Goal: Information Seeking & Learning: Learn about a topic

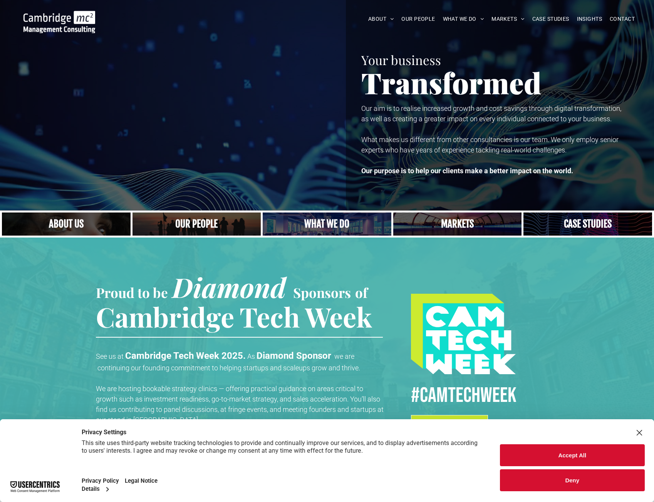
click at [601, 469] on div "Accept All Deny" at bounding box center [572, 467] width 145 height 47
click at [601, 471] on button "Deny" at bounding box center [572, 480] width 145 height 22
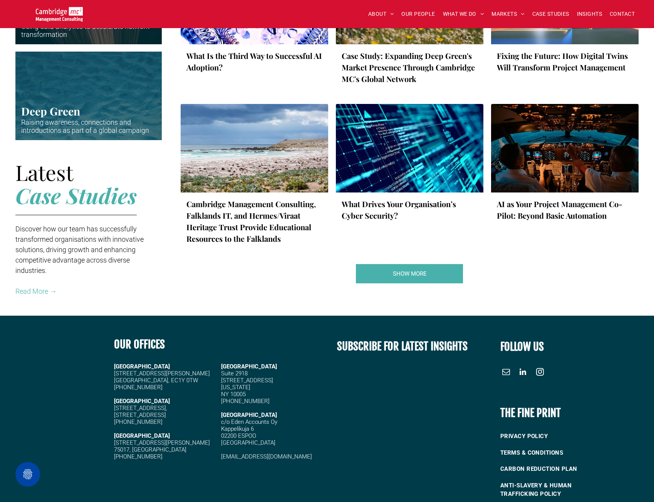
scroll to position [1335, 0]
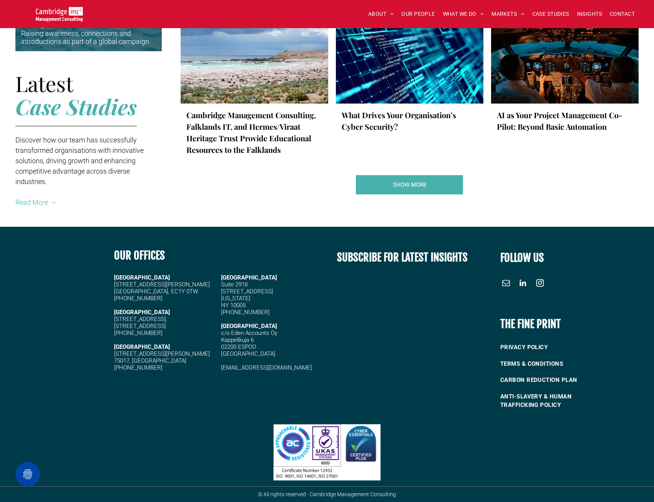
drag, startPoint x: 132, startPoint y: 301, endPoint x: 111, endPoint y: 300, distance: 20.5
click at [111, 300] on div "OUR OFFICES CAMBRIDGE 5 High Green, Cambridge, CB22 5EG +44 (0)1223 750335 LOND…" at bounding box center [218, 328] width 218 height 175
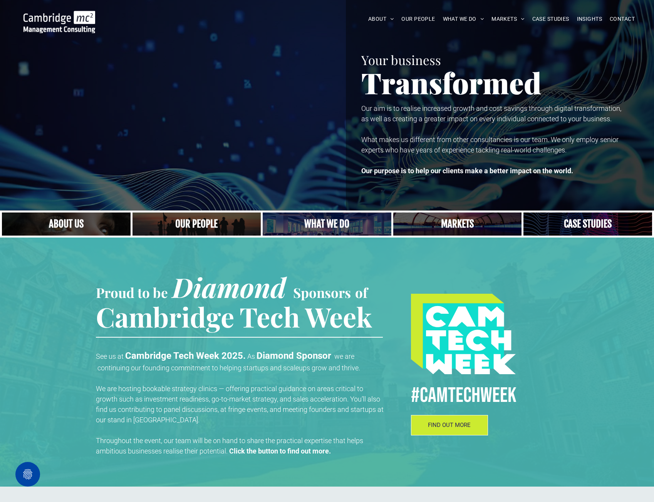
click at [75, 221] on link "Close up of woman's face, centered on her eyes" at bounding box center [66, 224] width 136 height 25
